Goal: Information Seeking & Learning: Compare options

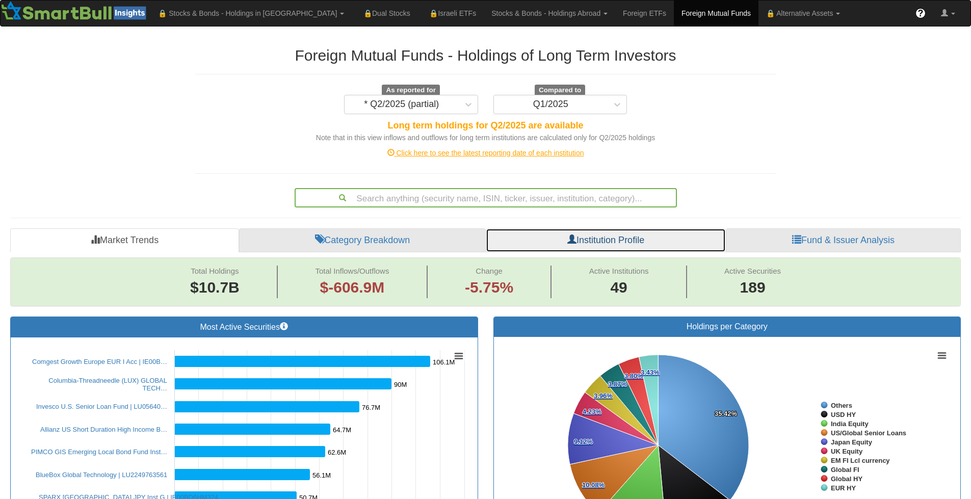
click at [667, 239] on link "Institution Profile" at bounding box center [606, 240] width 240 height 24
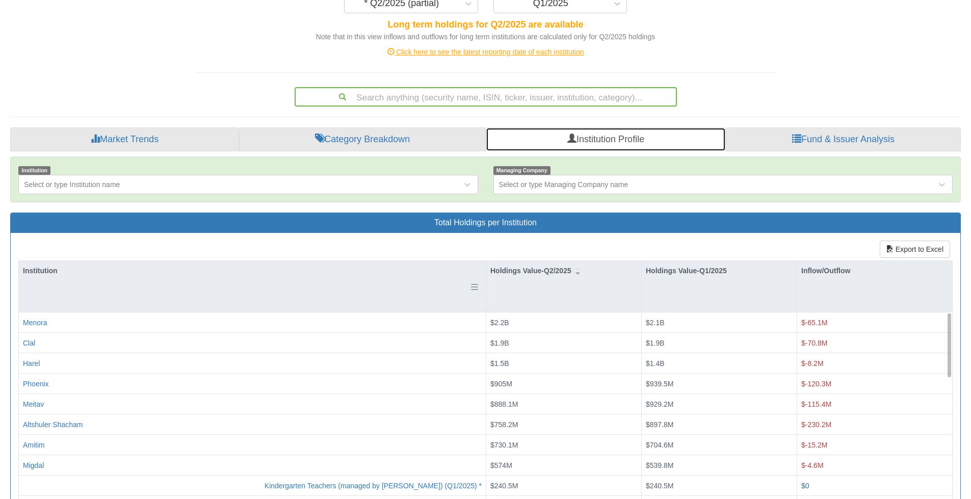
scroll to position [102, 0]
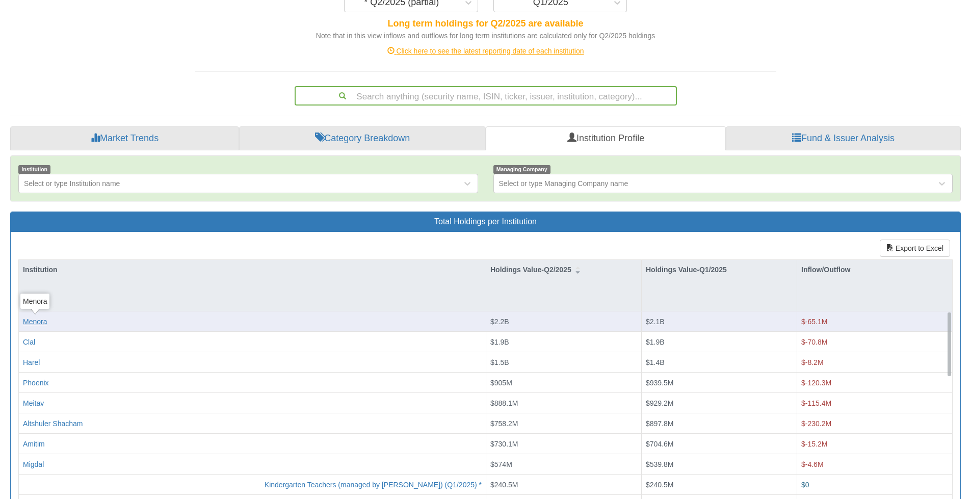
click at [41, 323] on div "Menora" at bounding box center [35, 321] width 24 height 10
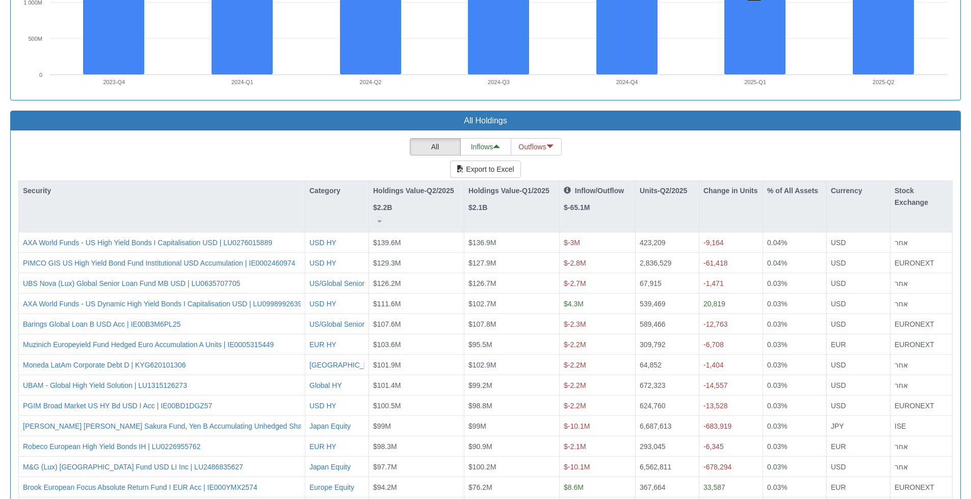
scroll to position [899, 0]
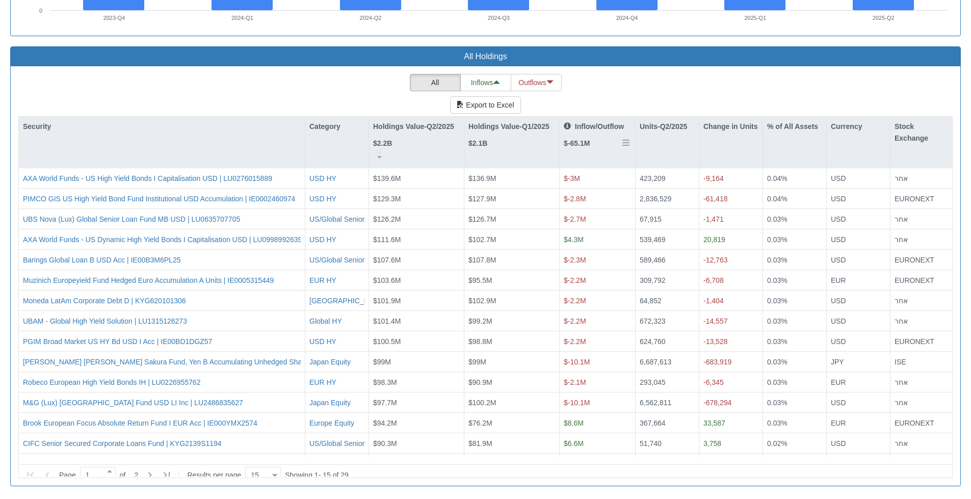
click at [596, 157] on div "Inflow/Outflow $-65.1M" at bounding box center [596, 140] width 75 height 47
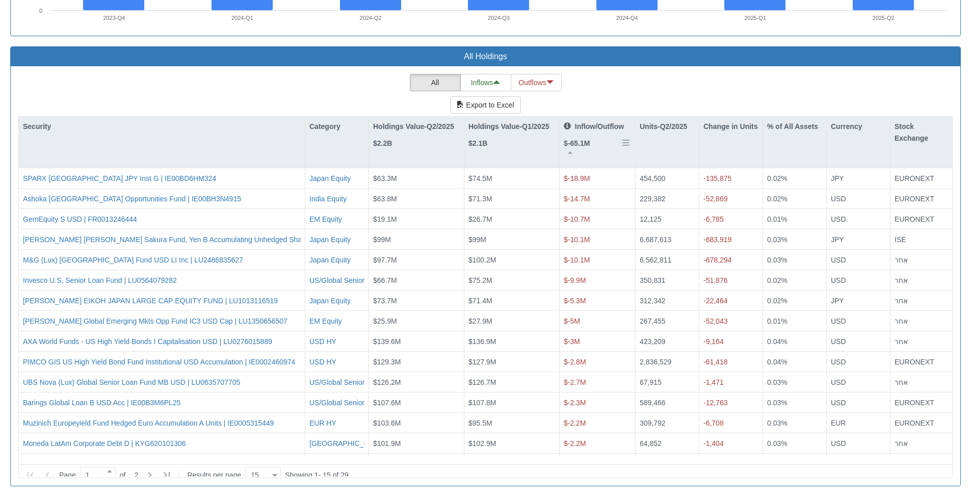
click at [598, 152] on div "Inflow/Outflow $-65.1M" at bounding box center [596, 140] width 75 height 47
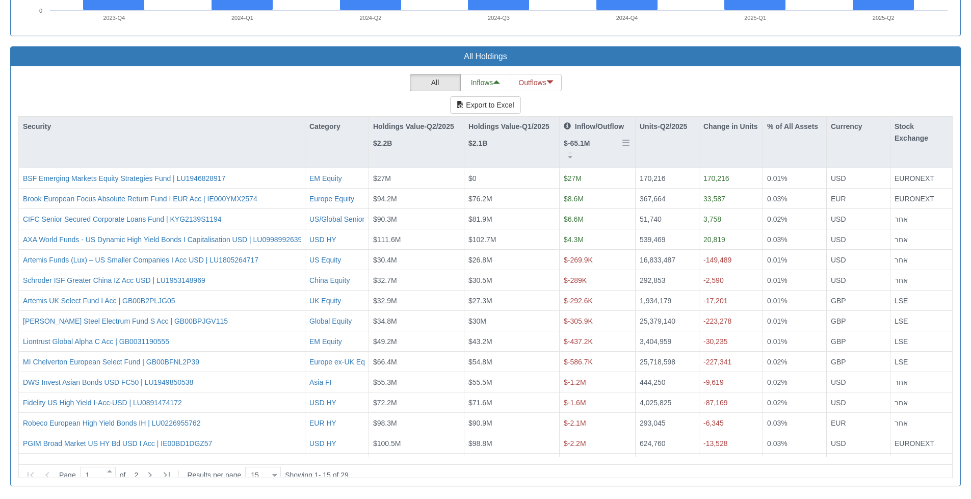
click at [600, 154] on div "Inflow/Outflow $-65.1M" at bounding box center [596, 140] width 75 height 47
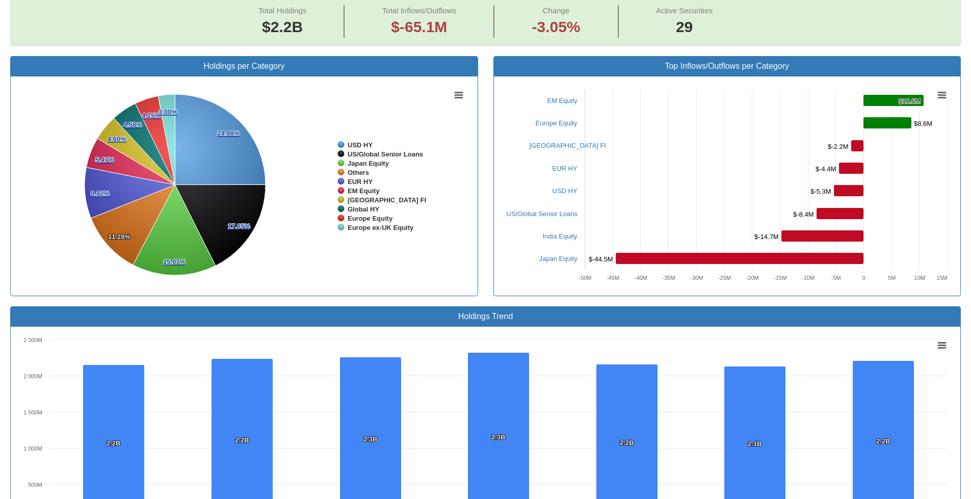
scroll to position [185, 0]
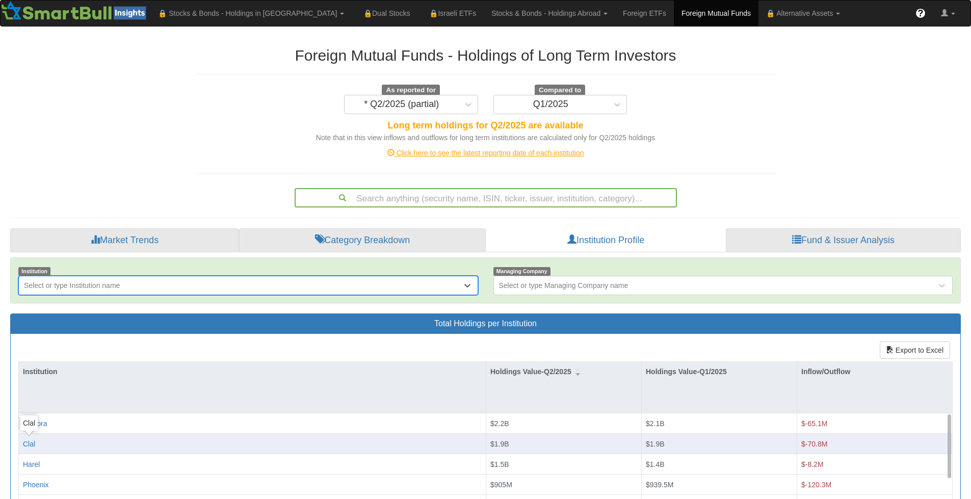
click at [37, 442] on div "Clal" at bounding box center [252, 443] width 459 height 10
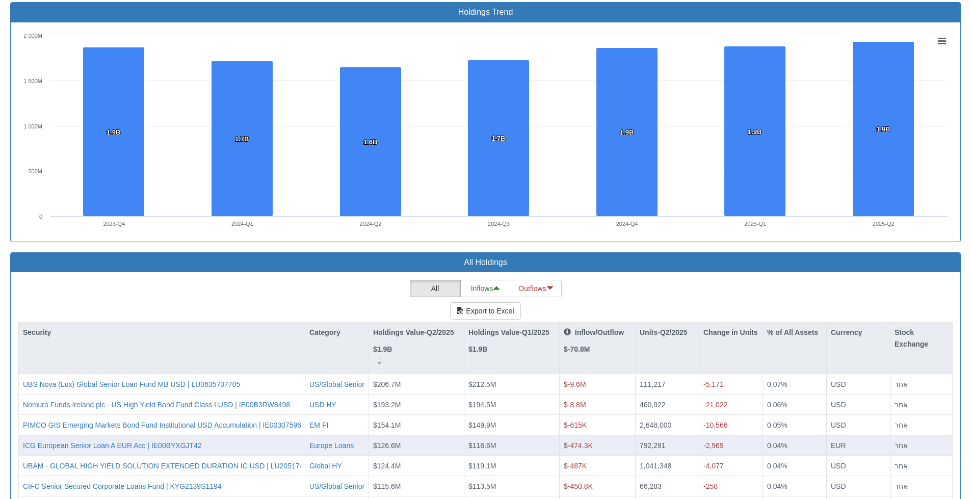
scroll to position [866, 0]
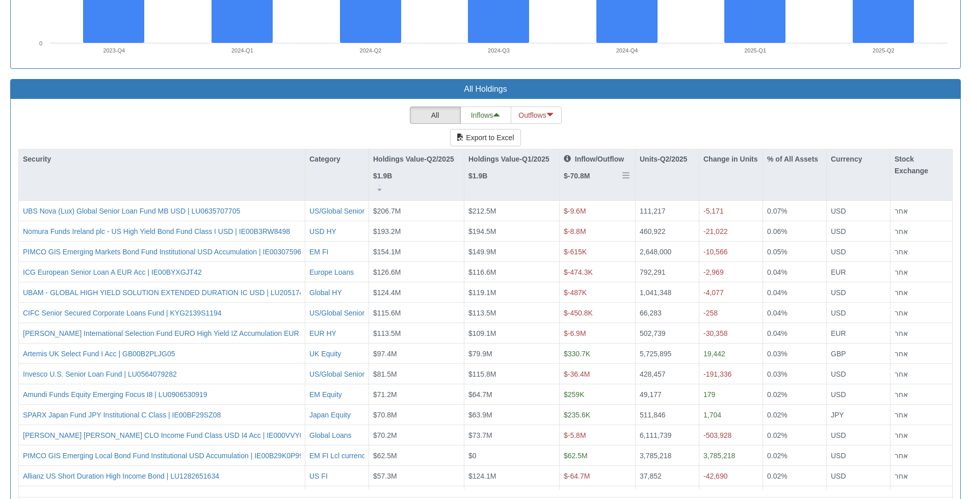
click at [595, 190] on div "Inflow/Outflow $-70.8M" at bounding box center [596, 172] width 75 height 47
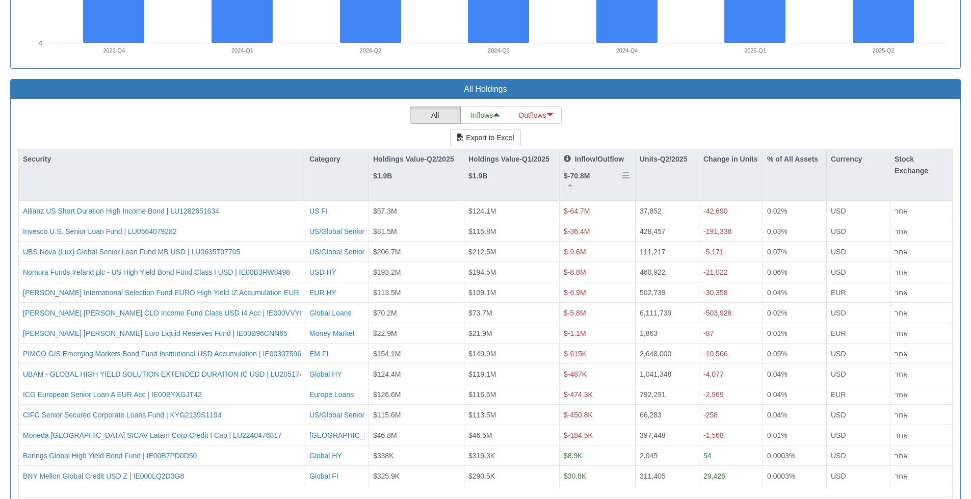
click at [610, 194] on div "Inflow/Outflow $-70.8M" at bounding box center [596, 172] width 75 height 47
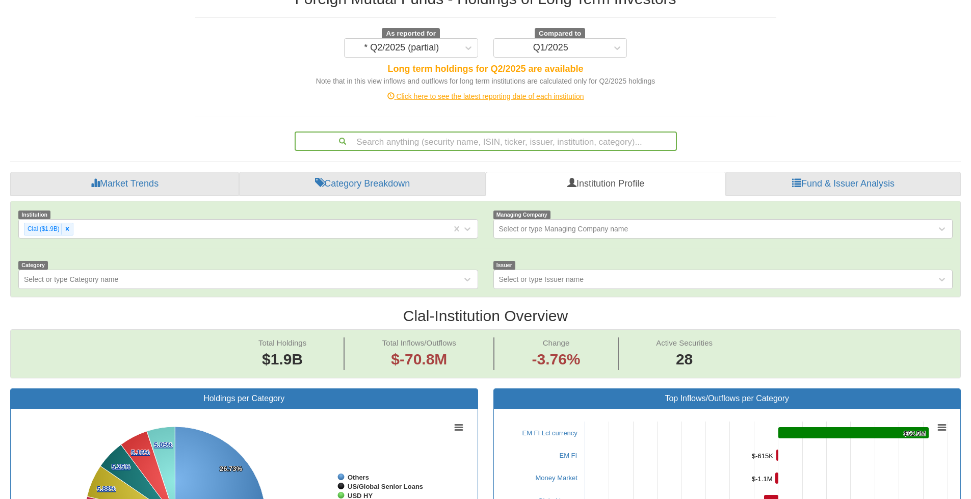
scroll to position [51, 0]
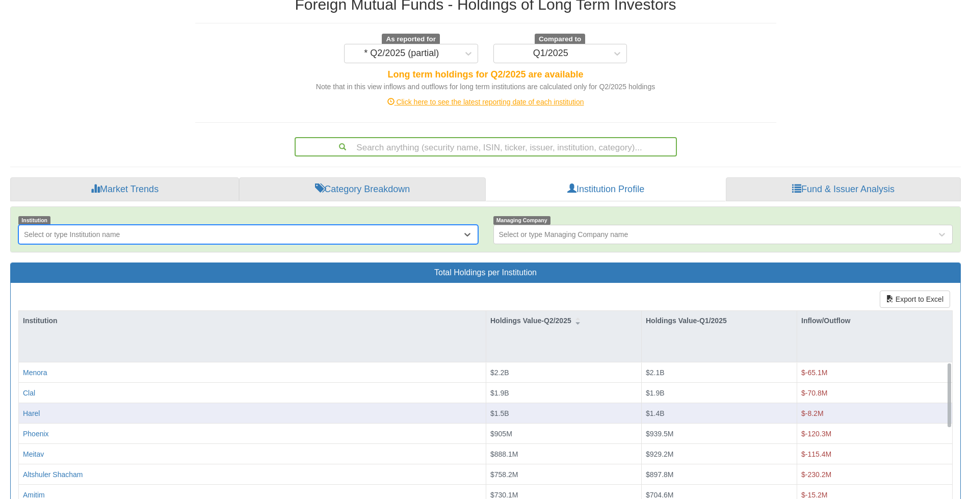
click at [43, 416] on div "Harel" at bounding box center [252, 413] width 459 height 10
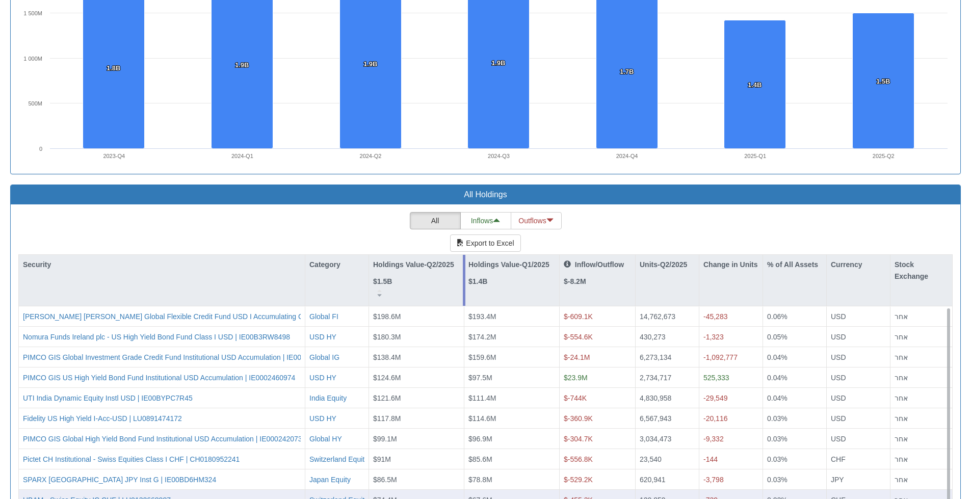
scroll to position [866, 0]
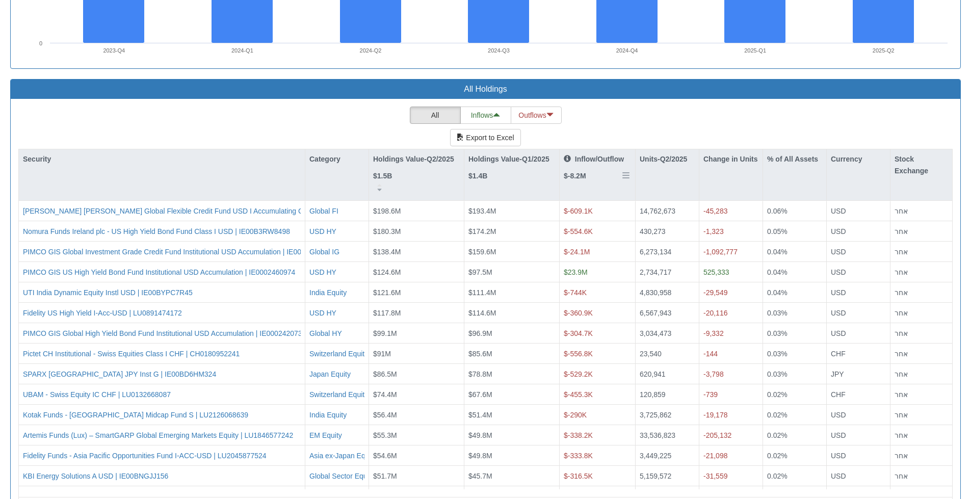
click at [591, 190] on div "Inflow/Outflow $-8.2M" at bounding box center [596, 172] width 75 height 47
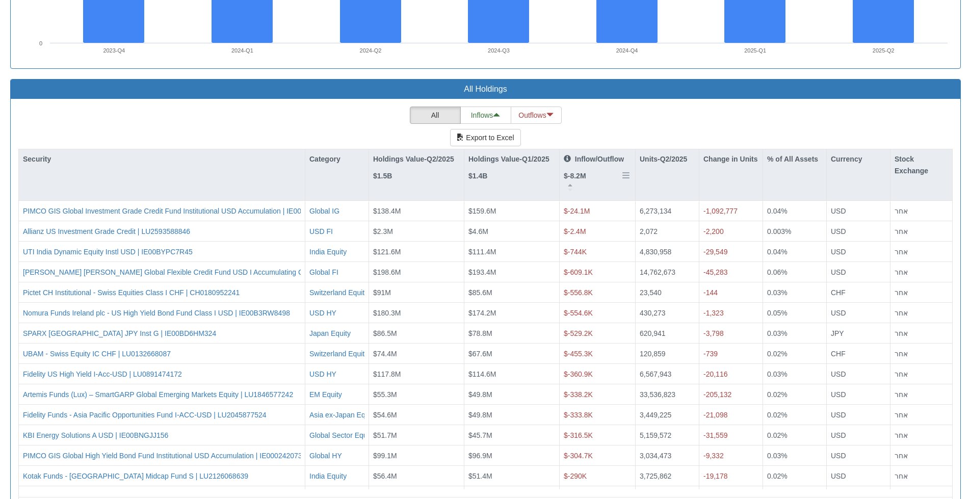
click at [599, 189] on div "Inflow/Outflow $-8.2M" at bounding box center [596, 172] width 75 height 47
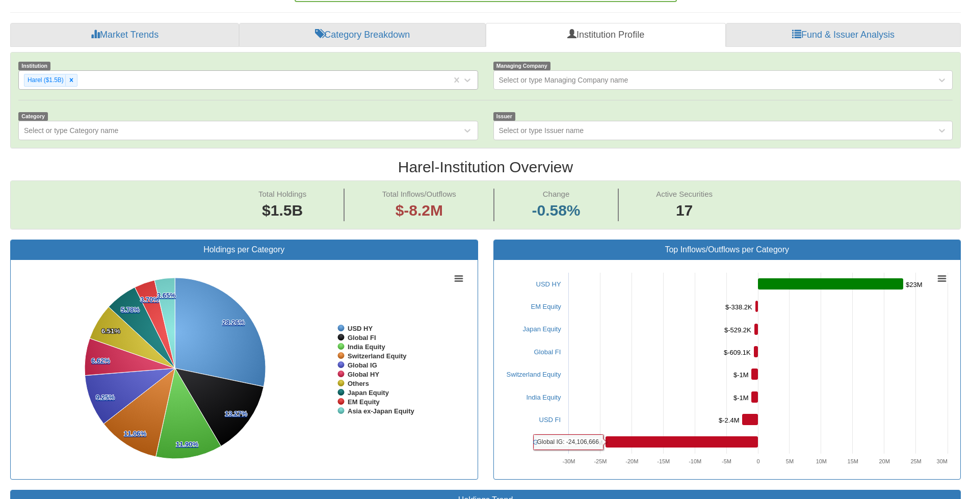
scroll to position [204, 0]
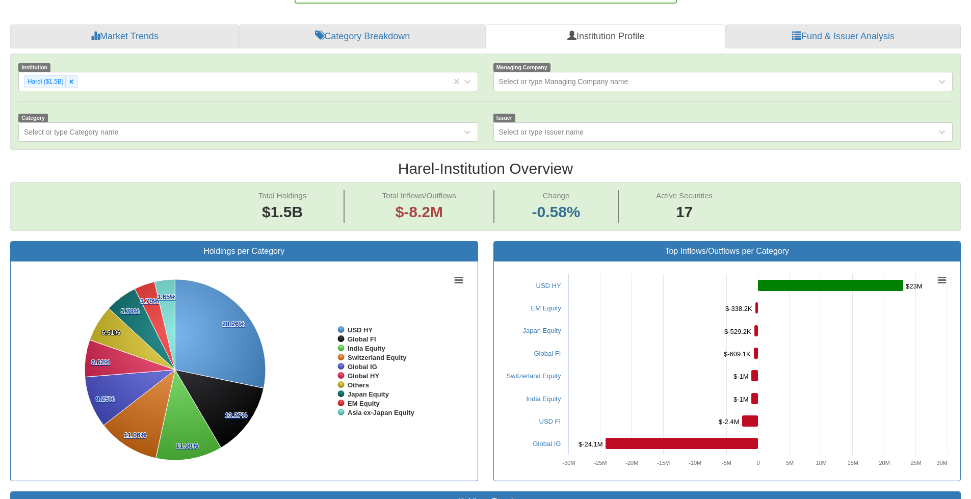
scroll to position [67, 0]
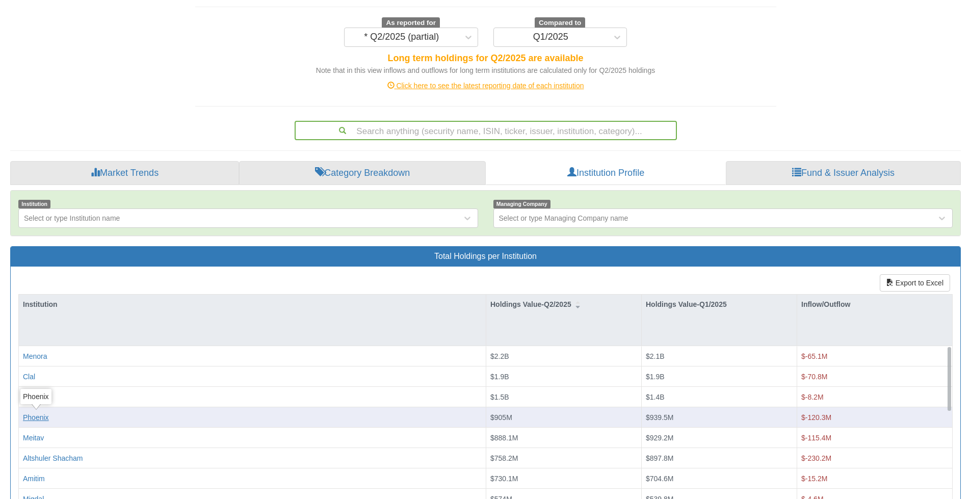
click at [40, 419] on div "Phoenix" at bounding box center [36, 417] width 26 height 10
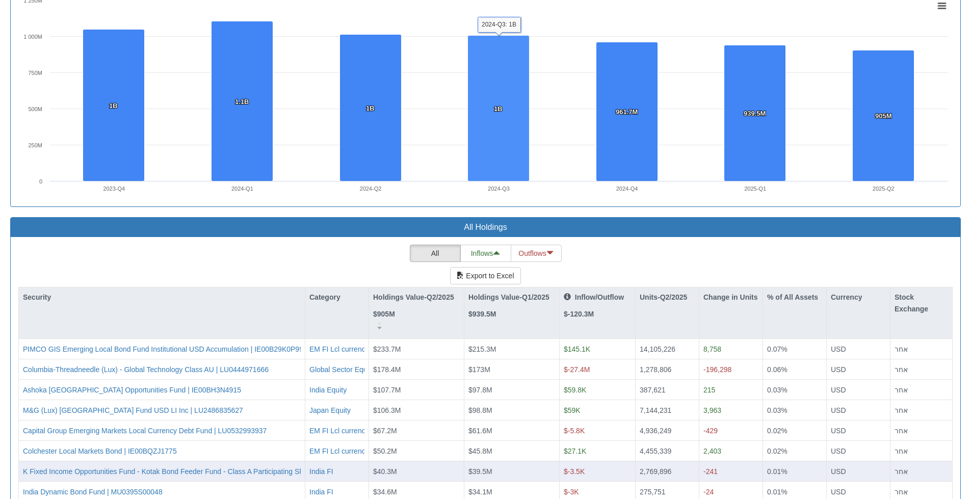
scroll to position [866, 0]
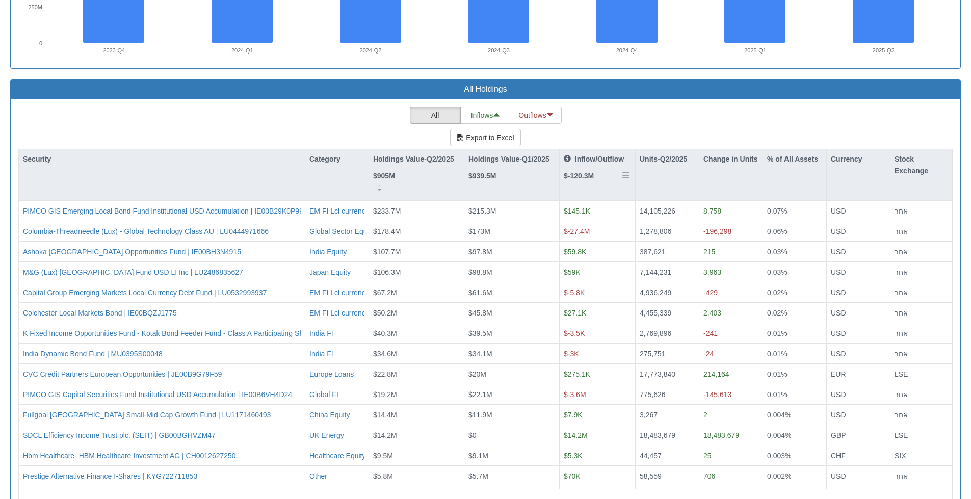
click at [594, 191] on div "Inflow/Outflow $-120.3M" at bounding box center [596, 172] width 75 height 47
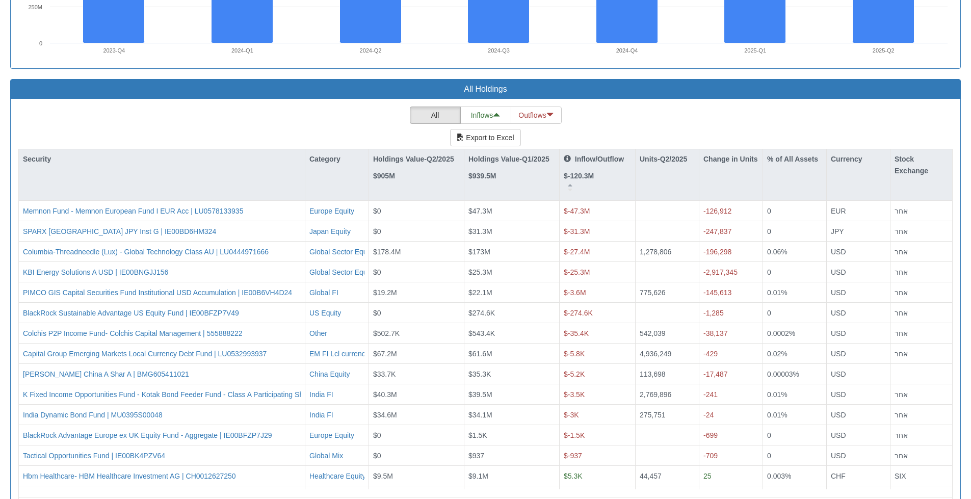
click at [595, 192] on div "Inflow/Outflow $-120.3M" at bounding box center [596, 172] width 75 height 47
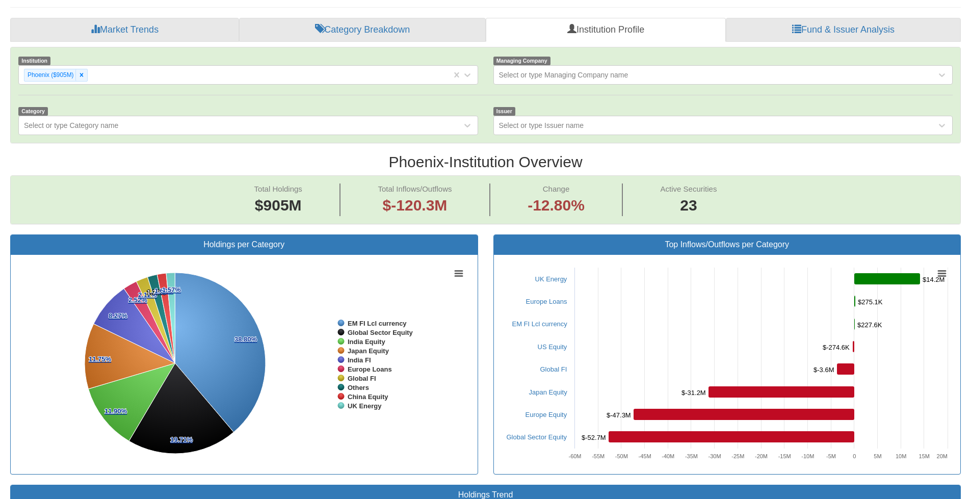
scroll to position [102, 0]
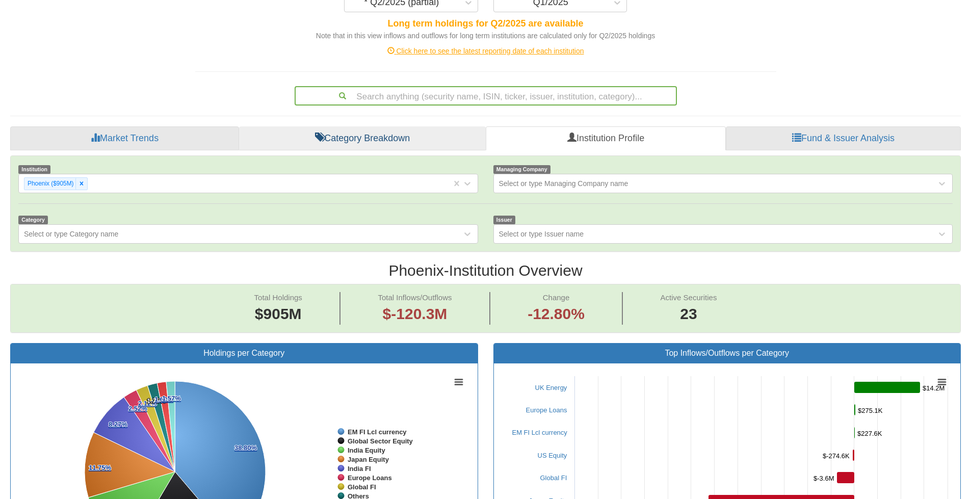
scroll to position [67, 0]
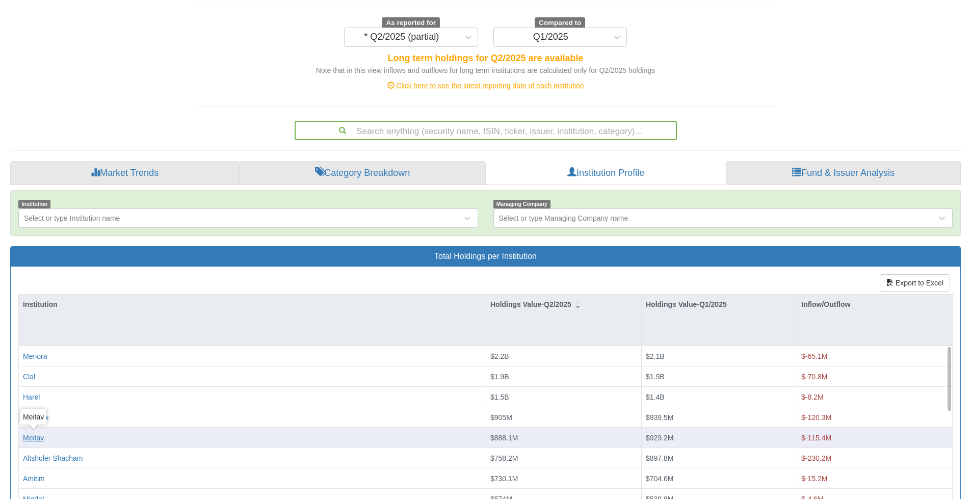
click at [34, 438] on div "Meitav" at bounding box center [33, 437] width 21 height 10
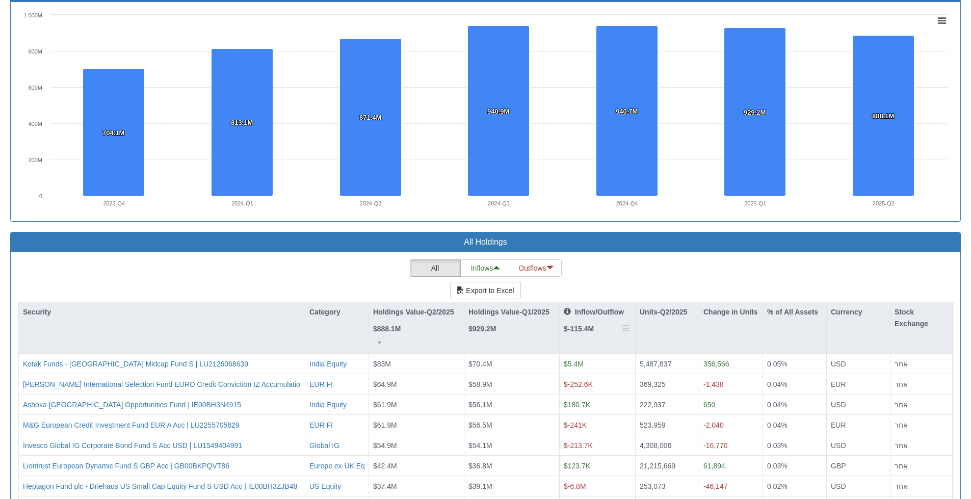
scroll to position [764, 0]
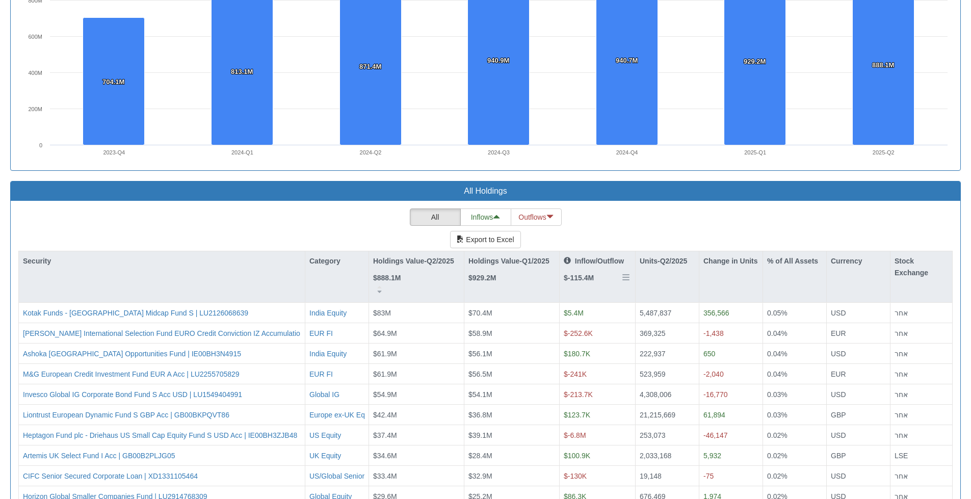
click at [597, 290] on div "Inflow/Outflow $-115.4M" at bounding box center [596, 274] width 75 height 47
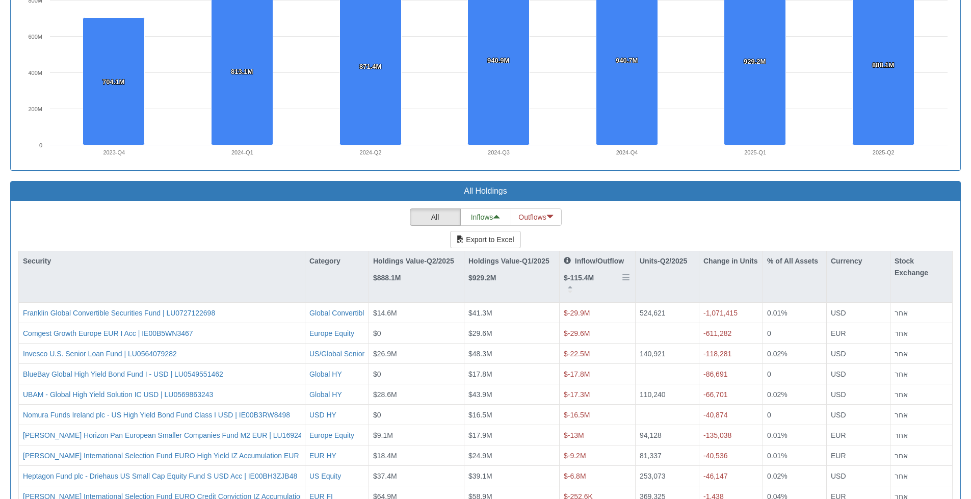
click at [602, 292] on div "Inflow/Outflow $-115.4M" at bounding box center [596, 274] width 75 height 47
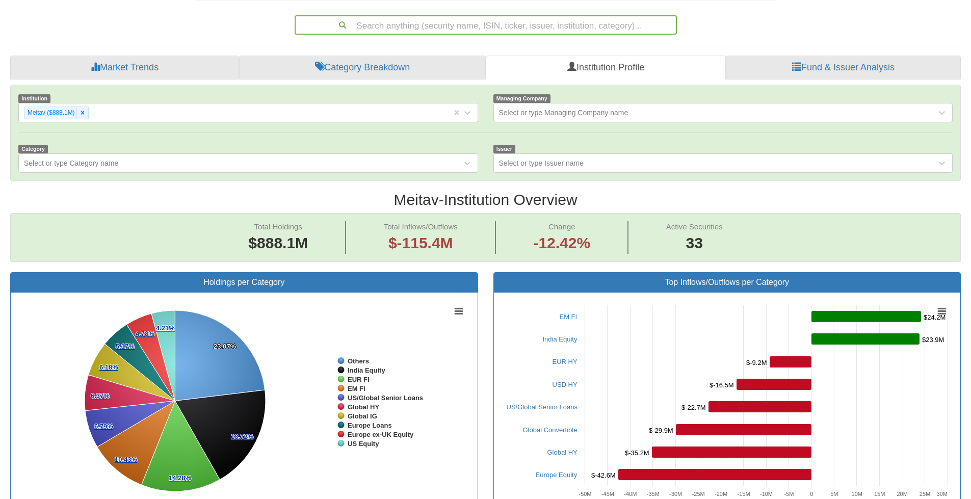
scroll to position [153, 0]
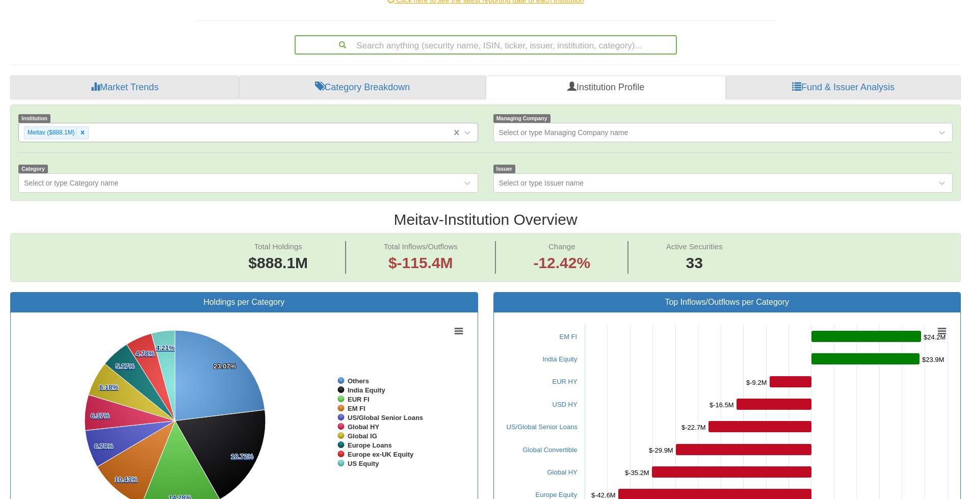
scroll to position [67, 0]
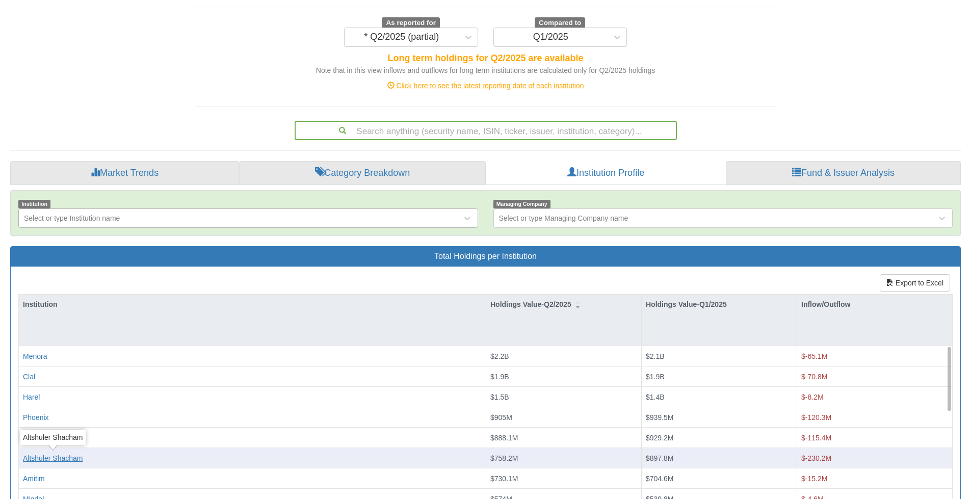
click at [68, 457] on div "Altshuler Shacham" at bounding box center [53, 457] width 60 height 10
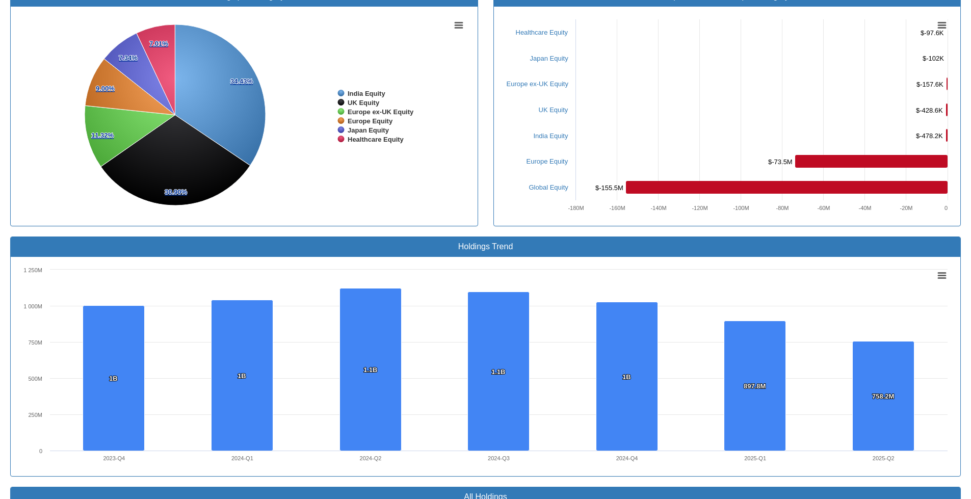
scroll to position [764, 0]
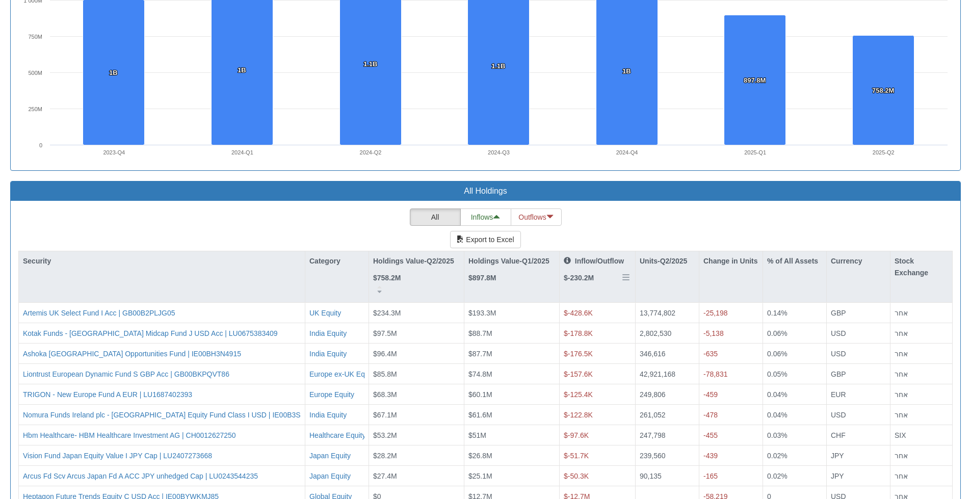
click at [600, 296] on div "Inflow/Outflow $-230.2M" at bounding box center [596, 274] width 75 height 47
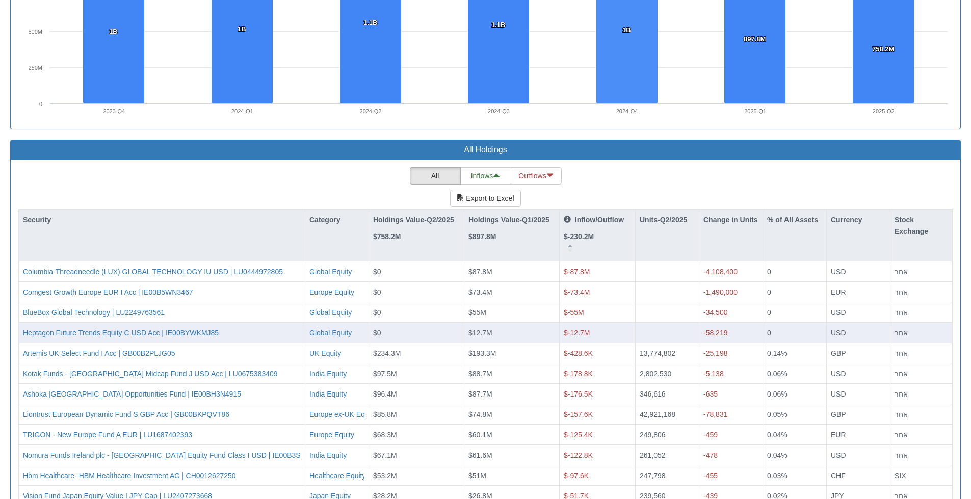
scroll to position [815, 0]
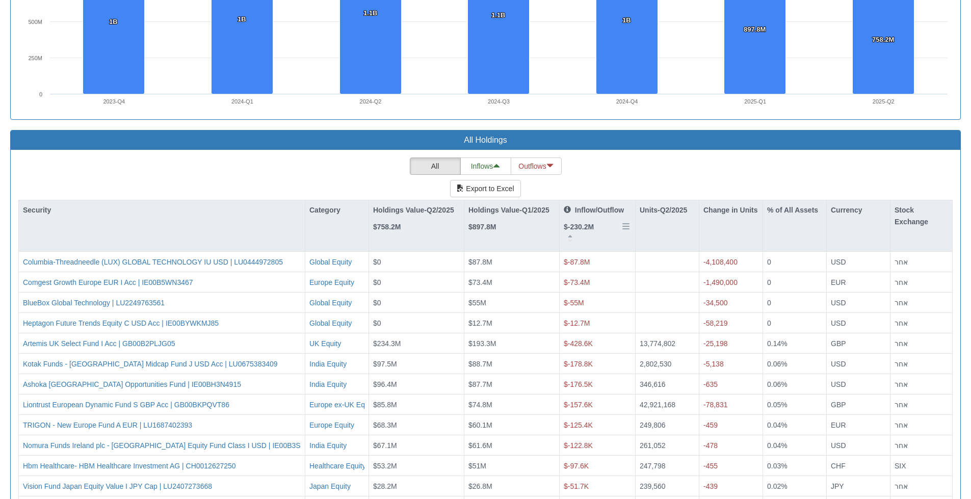
click at [605, 236] on div "Inflow/Outflow $-230.2M" at bounding box center [596, 223] width 75 height 47
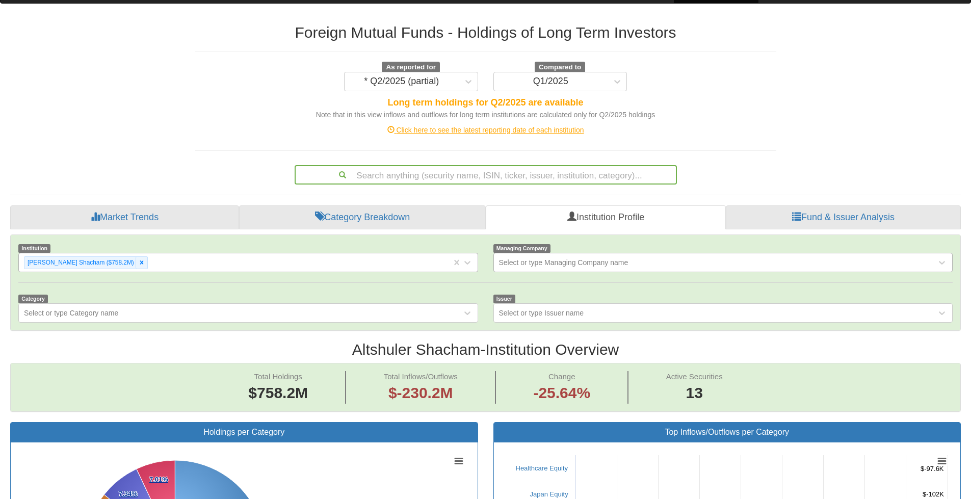
scroll to position [0, 0]
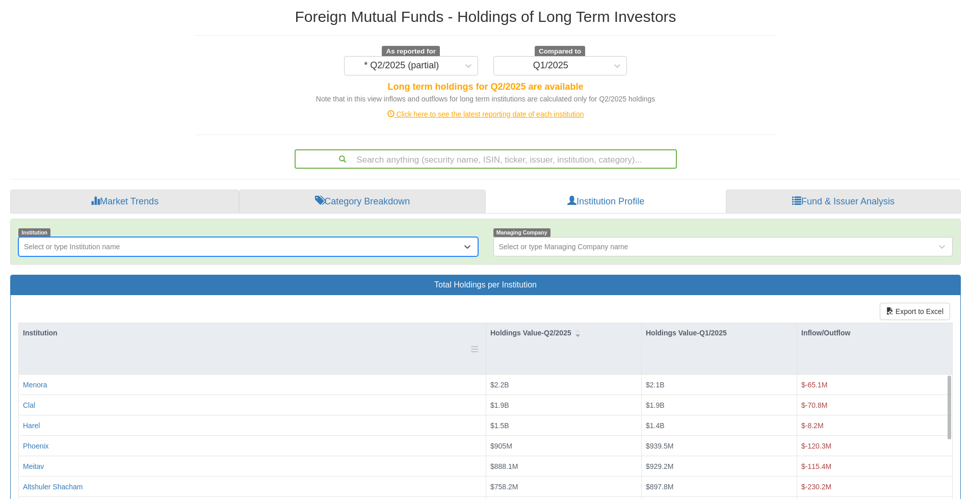
scroll to position [102, 0]
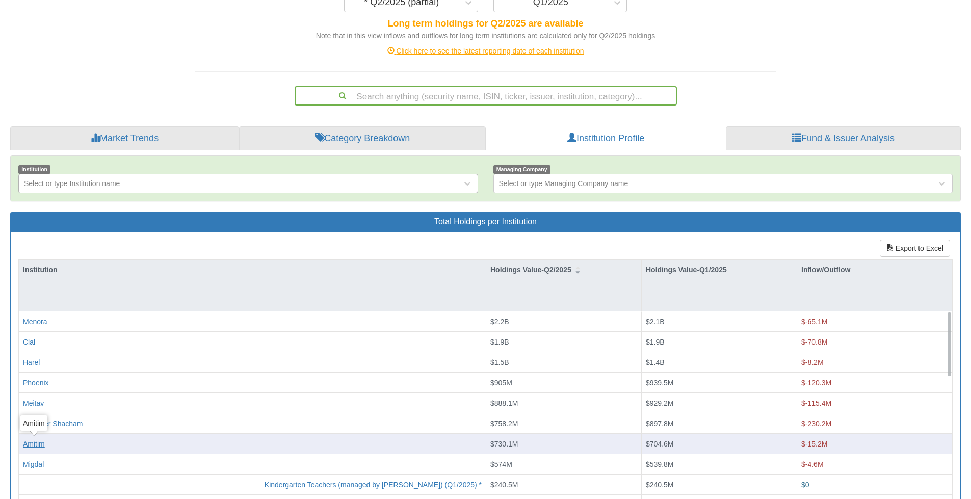
click at [33, 444] on div "Amitim" at bounding box center [34, 443] width 22 height 10
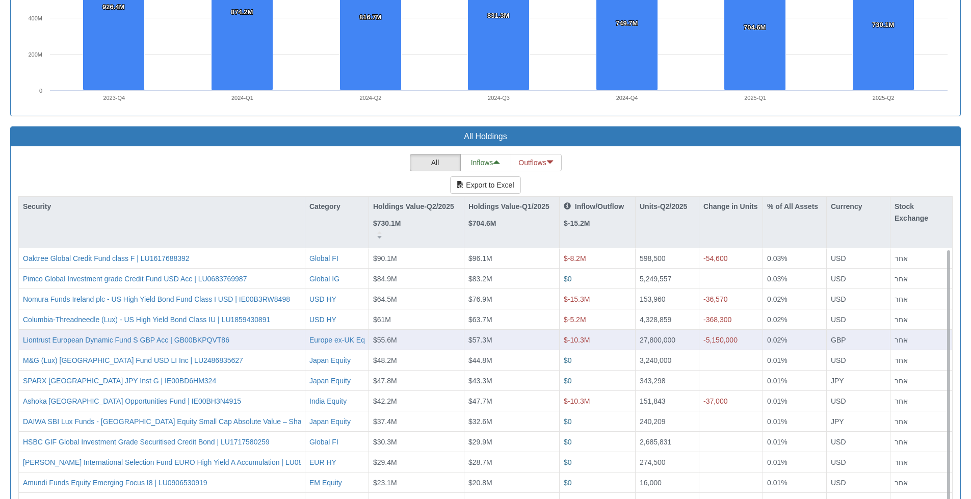
scroll to position [899, 0]
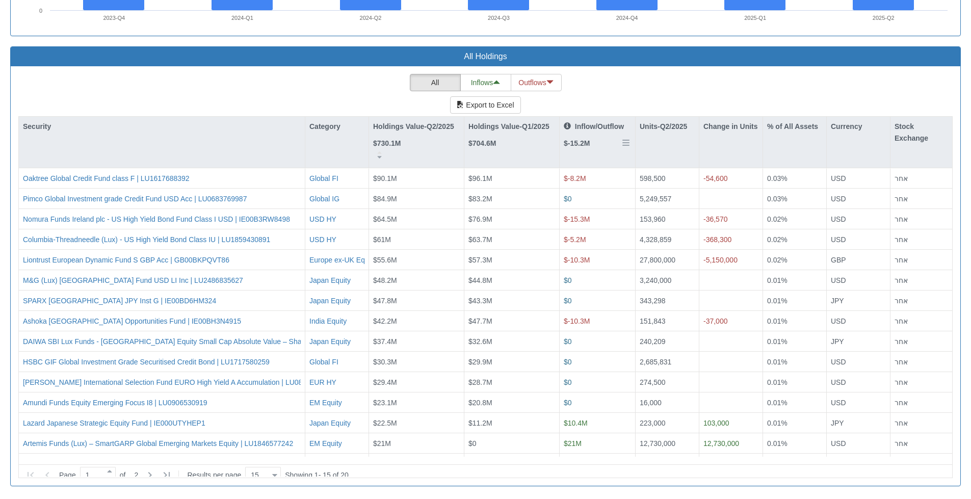
click at [612, 157] on div "Inflow/Outflow $-15.2M" at bounding box center [596, 140] width 75 height 47
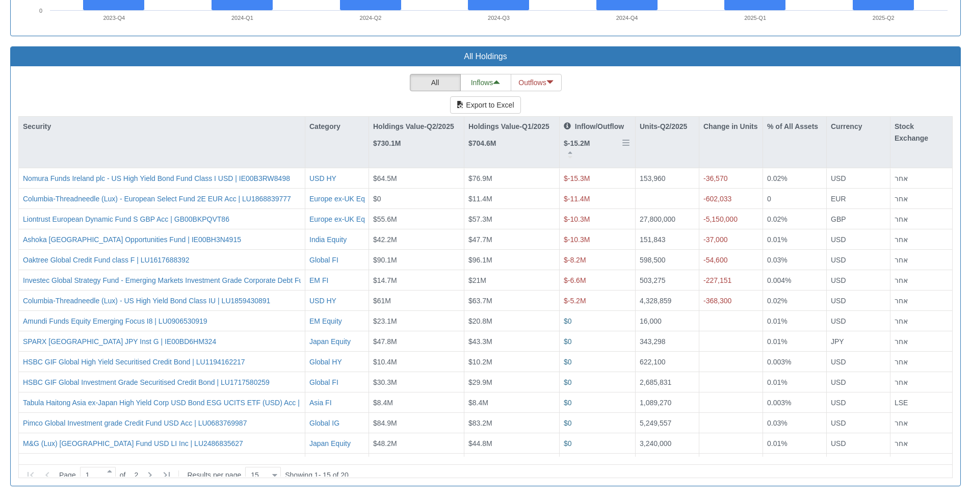
click at [603, 153] on div "Inflow/Outflow $-15.2M" at bounding box center [596, 140] width 75 height 47
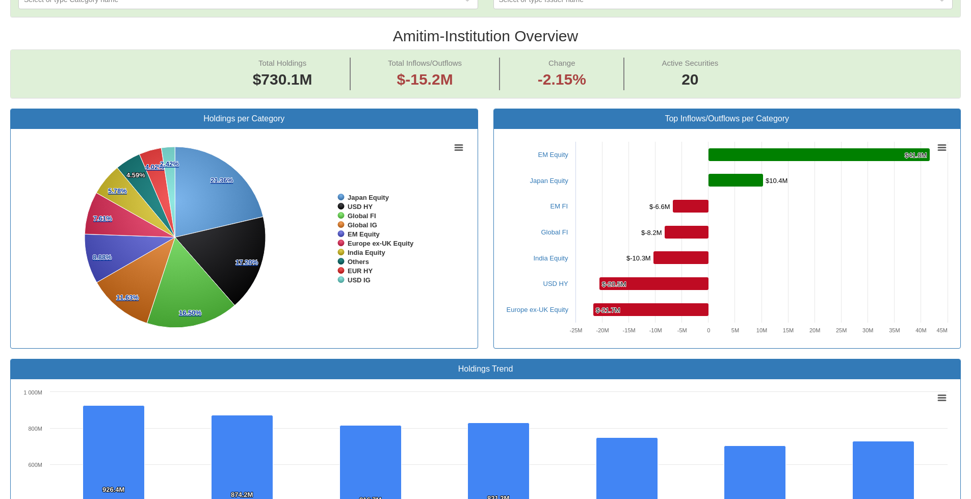
scroll to position [185, 0]
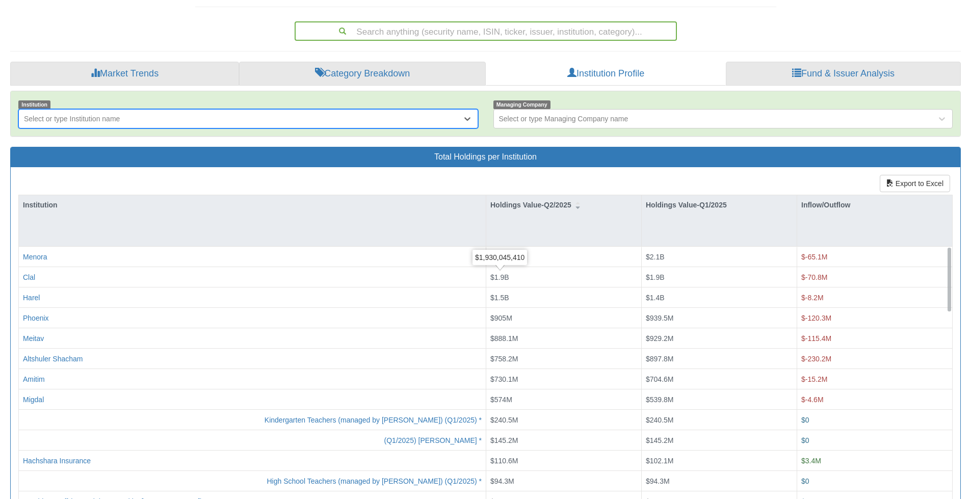
scroll to position [169, 0]
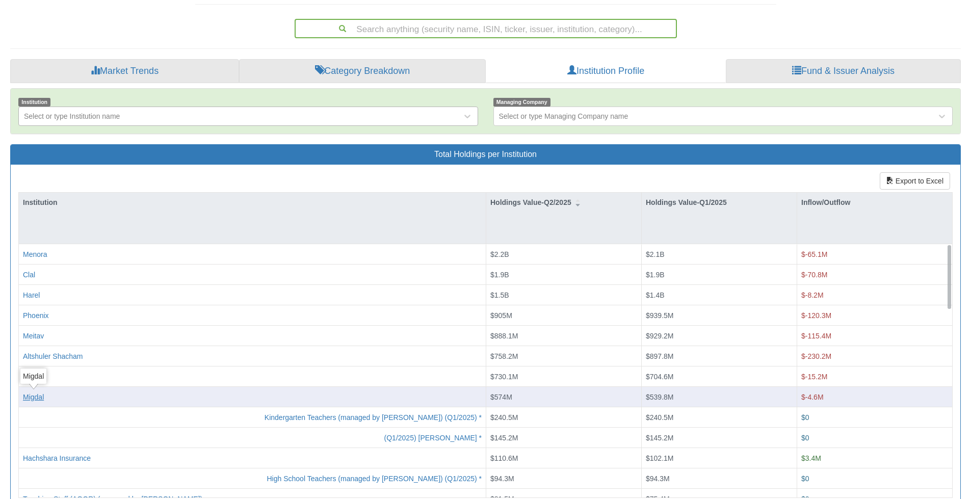
click at [37, 393] on div "Migdal" at bounding box center [33, 396] width 21 height 10
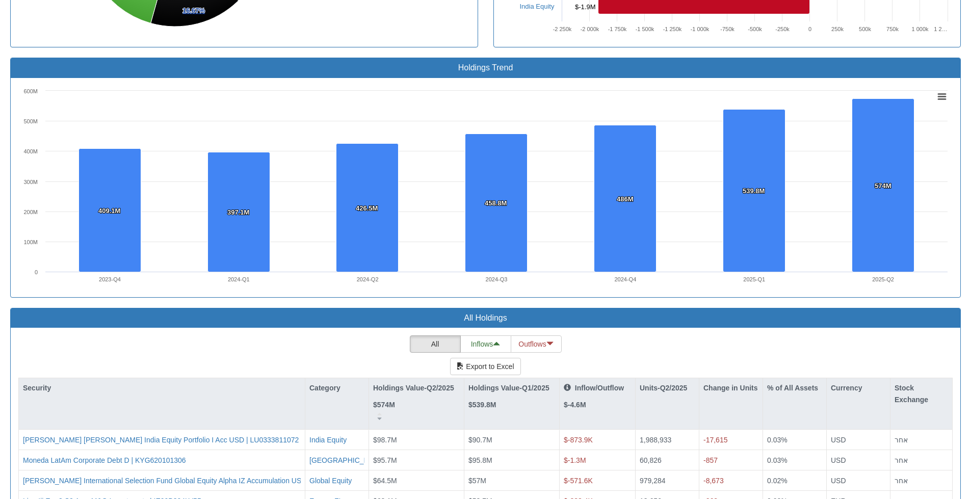
scroll to position [764, 0]
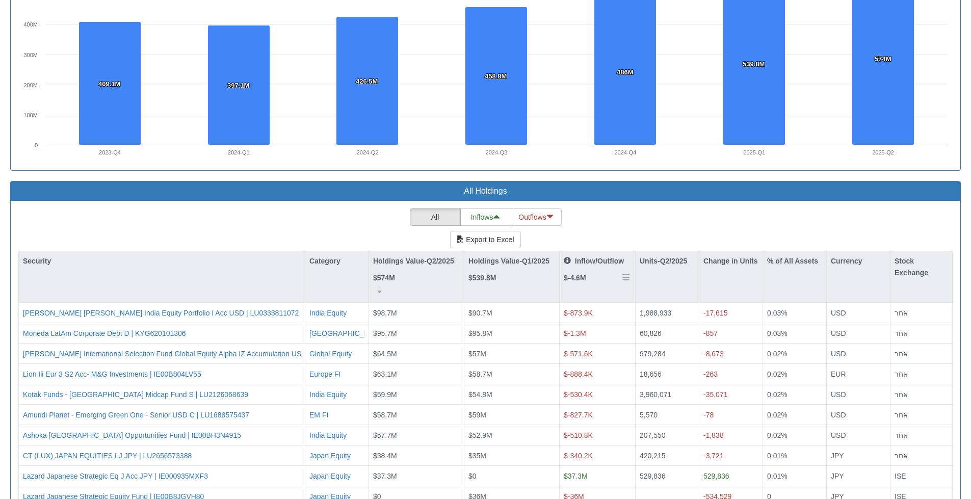
click at [598, 288] on div "Inflow/Outflow $-4.6M" at bounding box center [596, 274] width 75 height 47
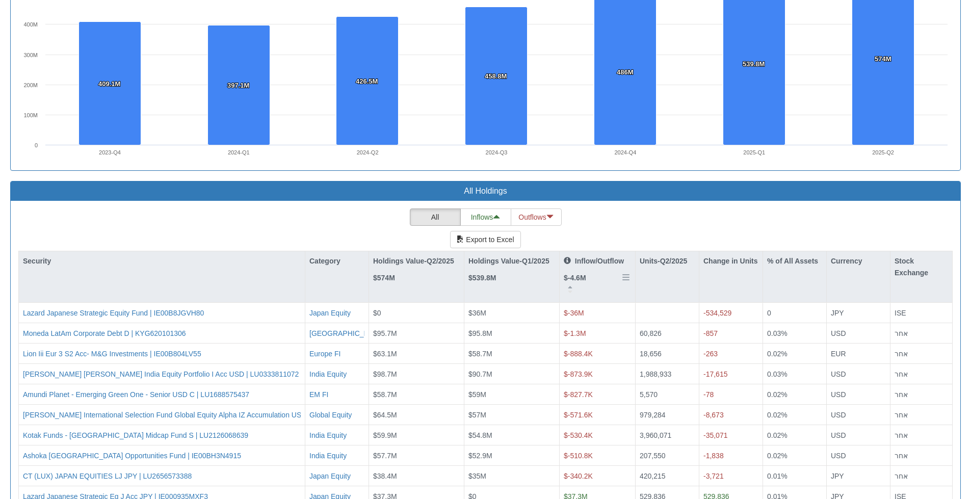
click at [598, 288] on div "Inflow/Outflow $-4.6M" at bounding box center [596, 274] width 75 height 47
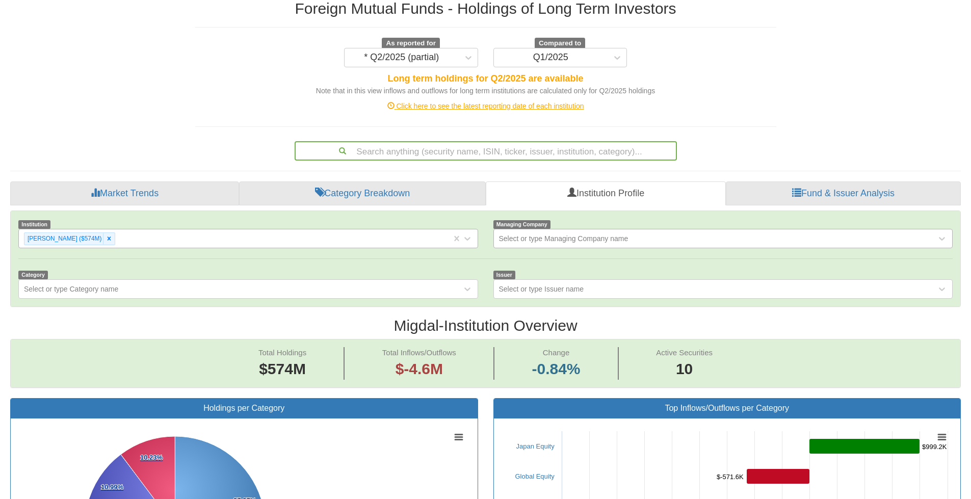
scroll to position [0, 0]
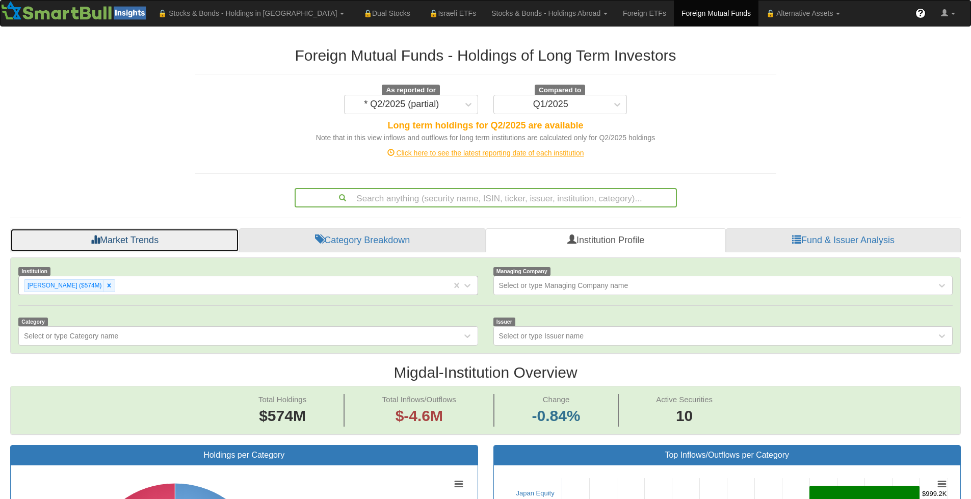
click at [150, 234] on link "Market Trends" at bounding box center [124, 240] width 229 height 24
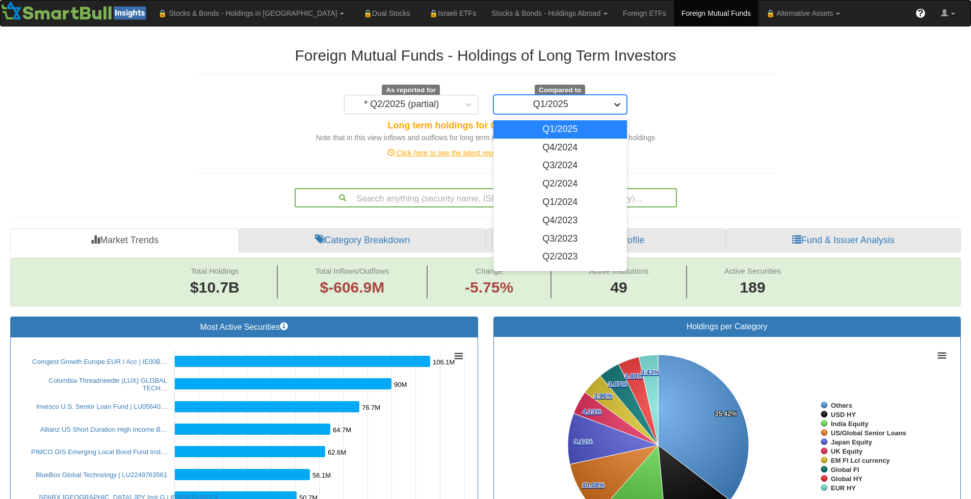
click at [617, 101] on icon at bounding box center [617, 104] width 10 height 10
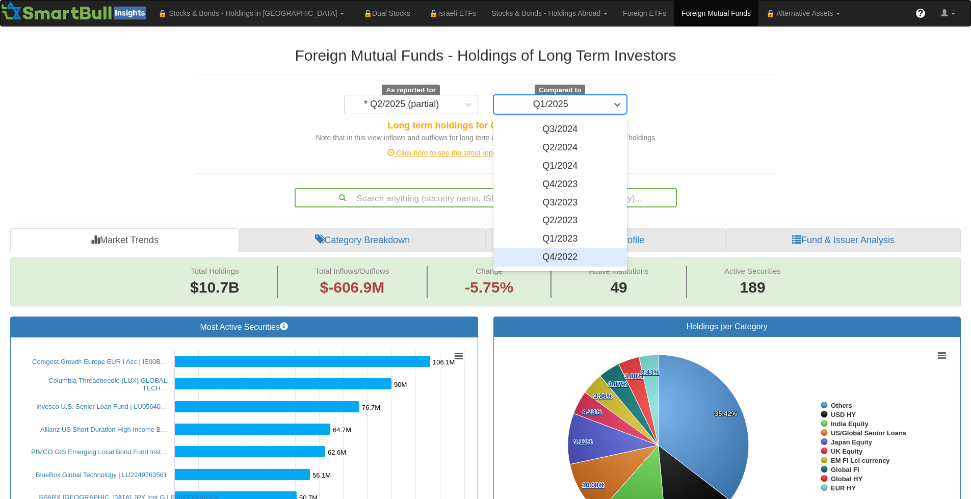
scroll to position [51, 0]
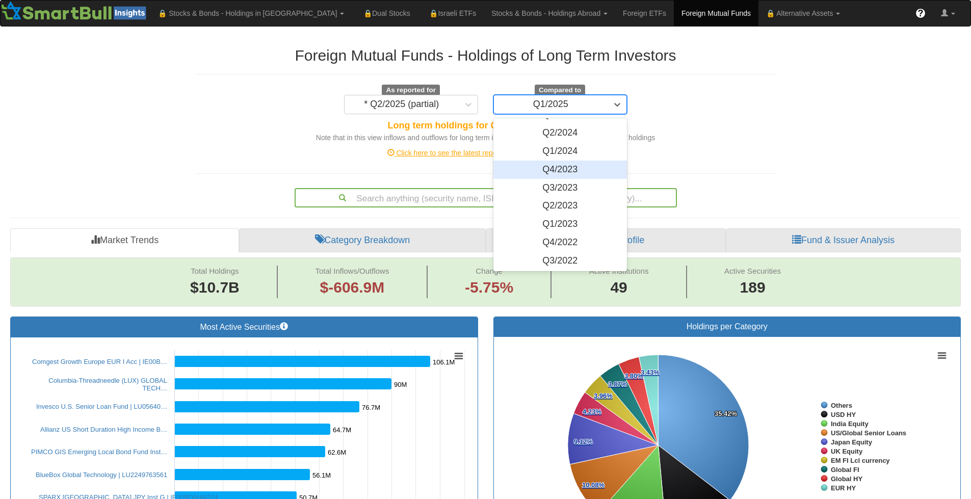
click at [562, 168] on div "Q4/2023" at bounding box center [560, 169] width 134 height 18
